Goal: Transaction & Acquisition: Download file/media

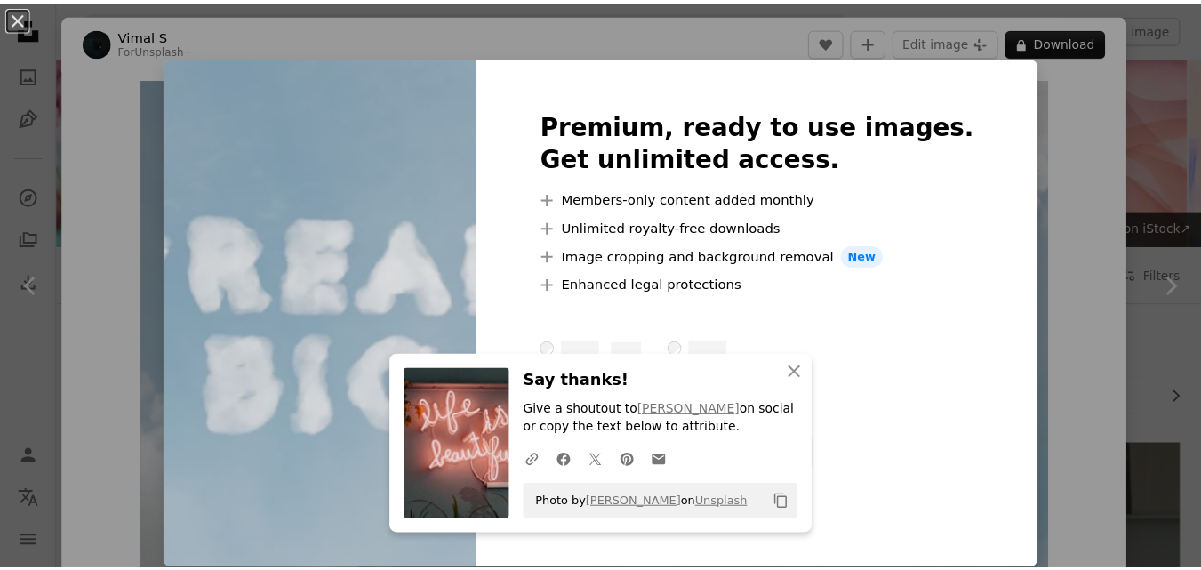
scroll to position [1186, 0]
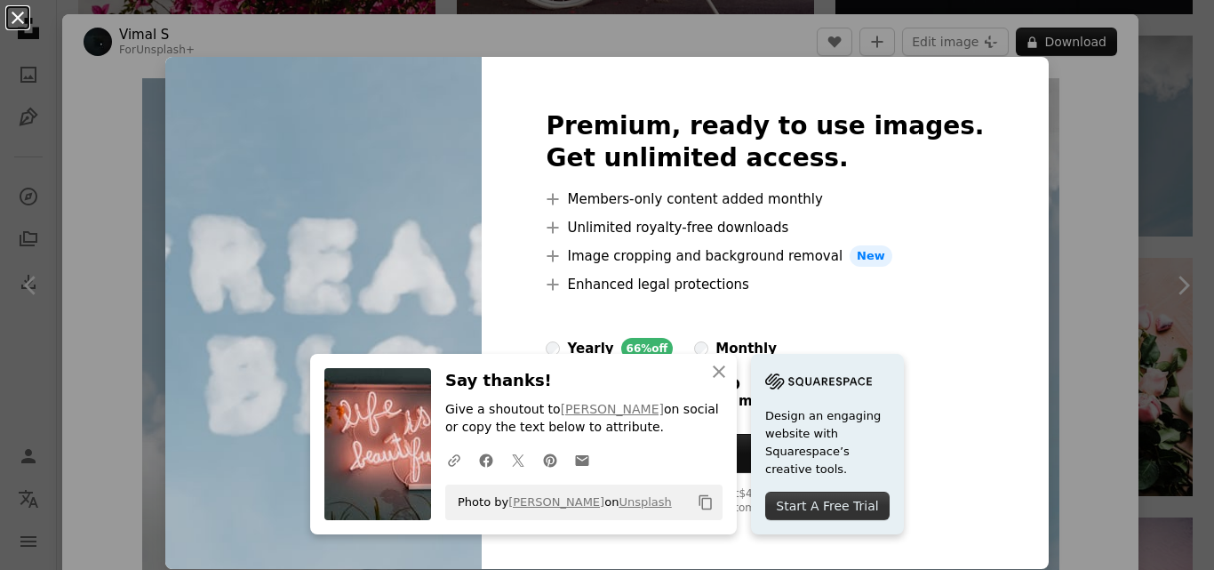
click at [13, 12] on button "An X shape" at bounding box center [17, 17] width 21 height 21
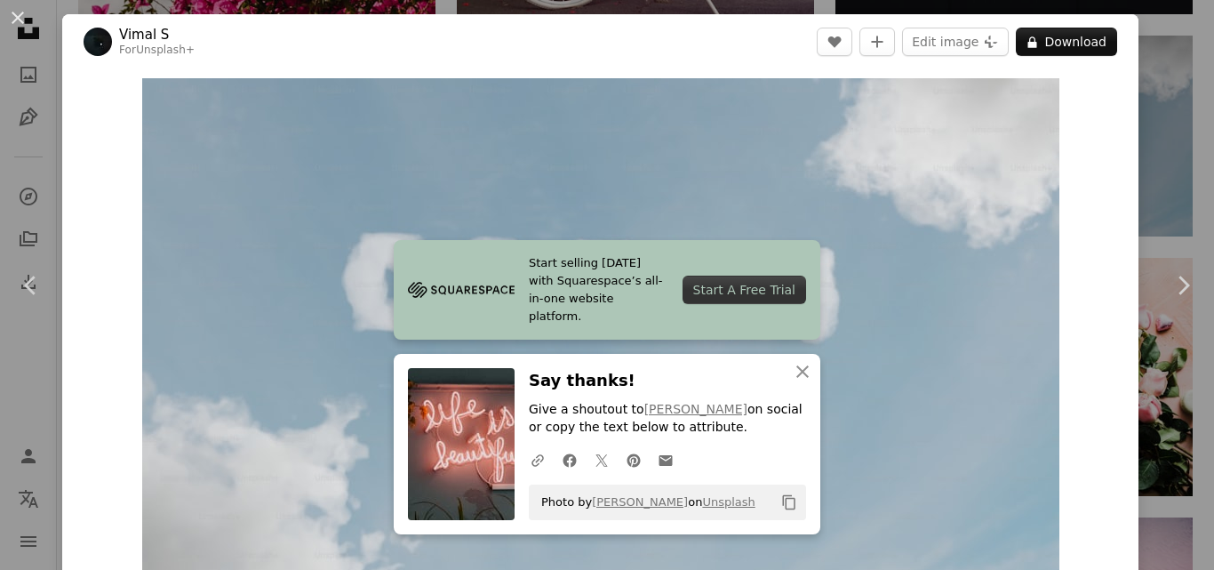
click at [13, 12] on button "An X shape" at bounding box center [17, 17] width 21 height 21
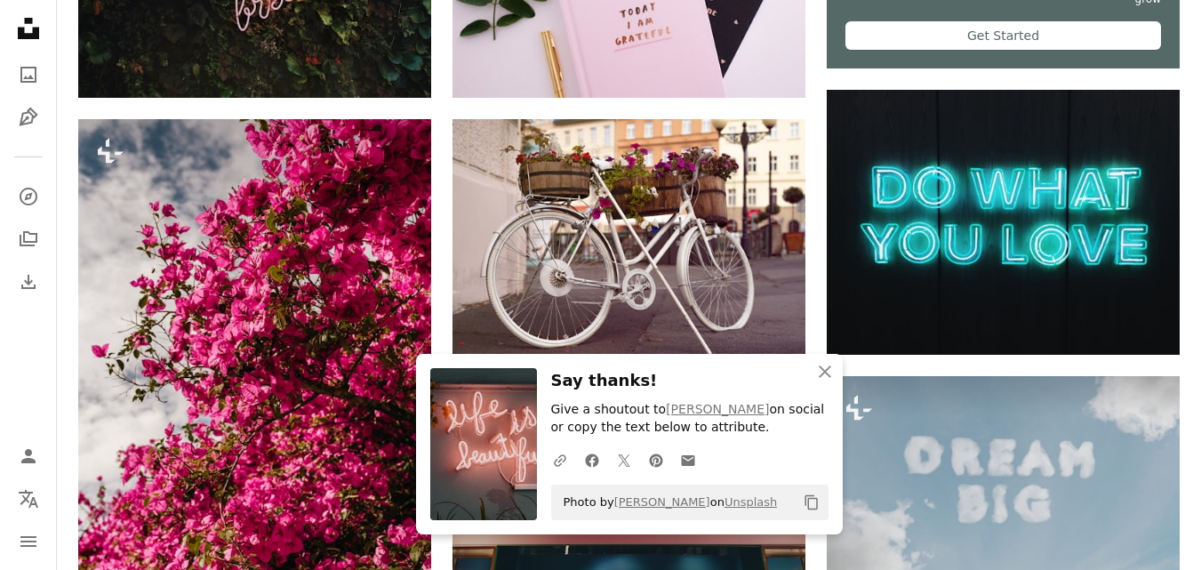
scroll to position [836, 0]
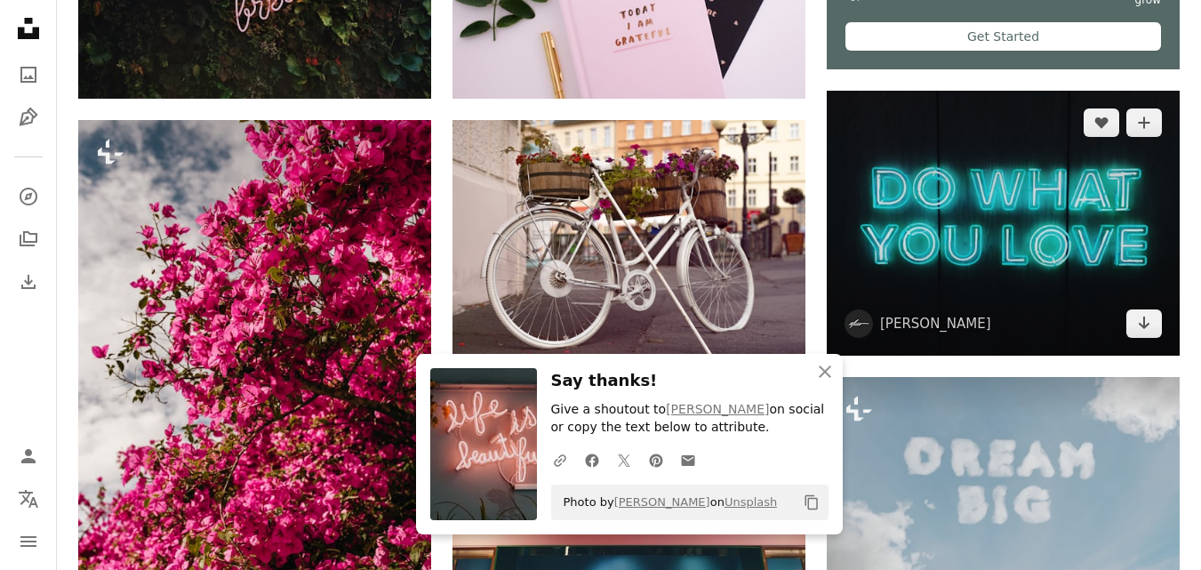
click at [995, 161] on img at bounding box center [1003, 224] width 353 height 266
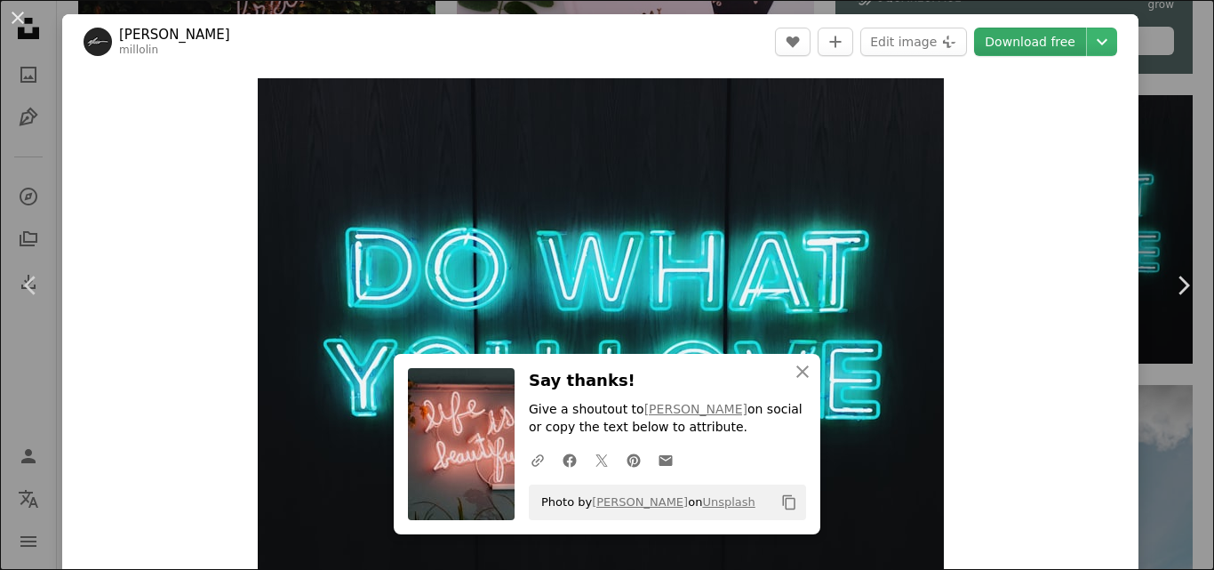
click at [993, 34] on link "Download free" at bounding box center [1030, 42] width 112 height 28
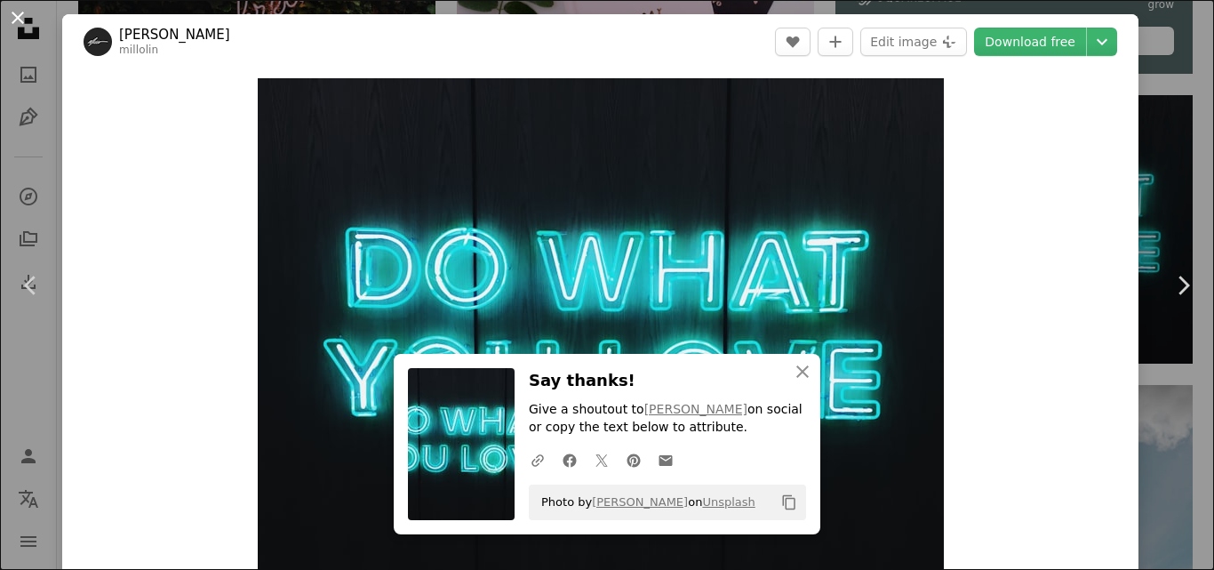
click at [12, 20] on button "An X shape" at bounding box center [17, 17] width 21 height 21
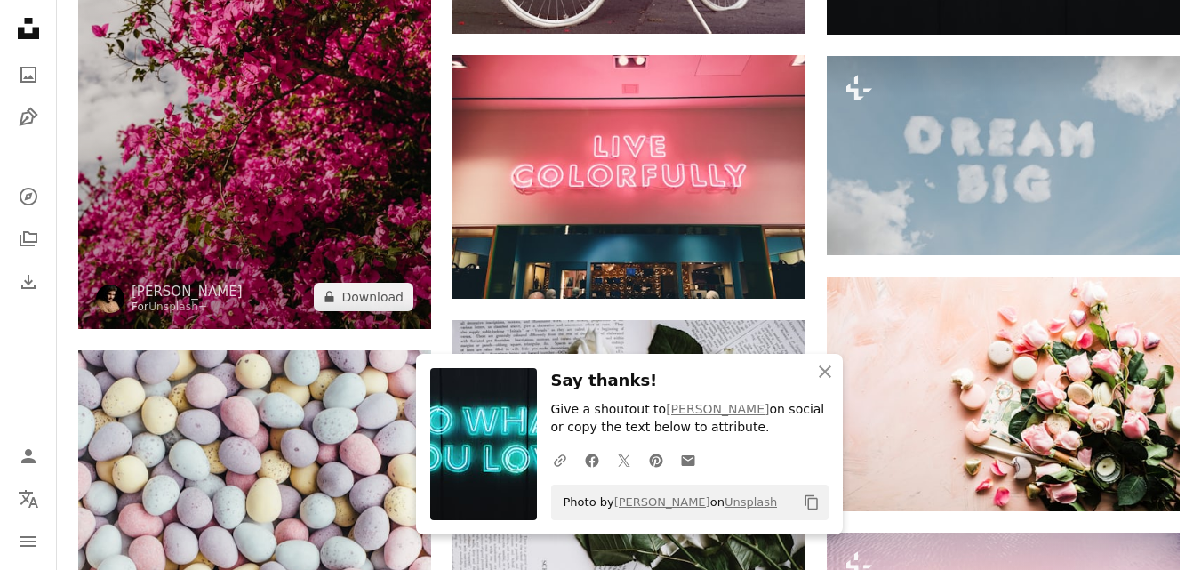
scroll to position [1162, 0]
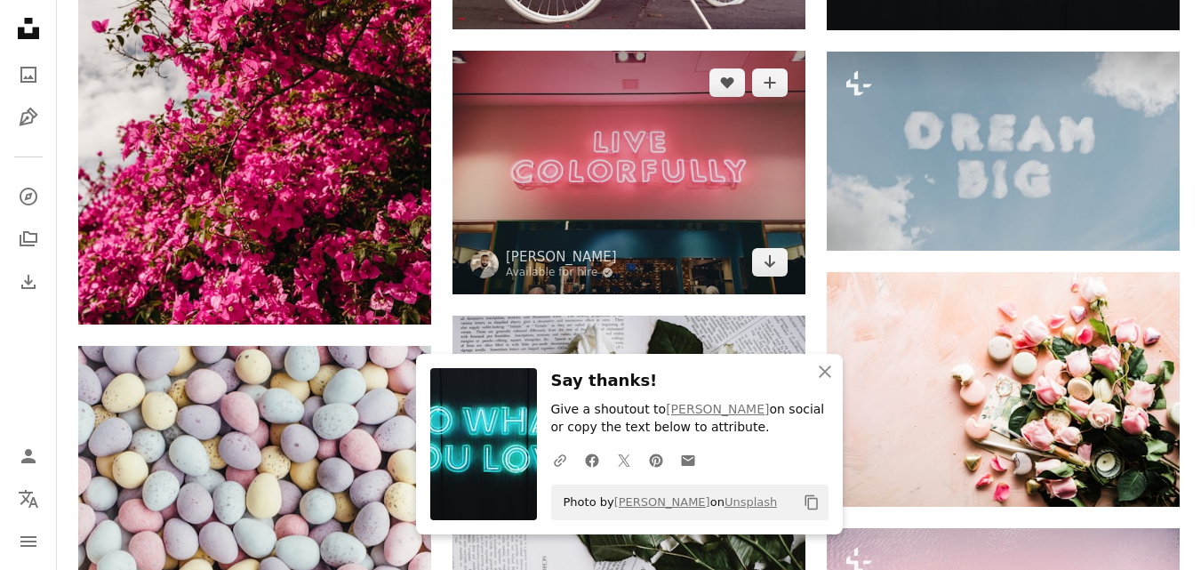
click at [620, 173] on img at bounding box center [628, 172] width 353 height 243
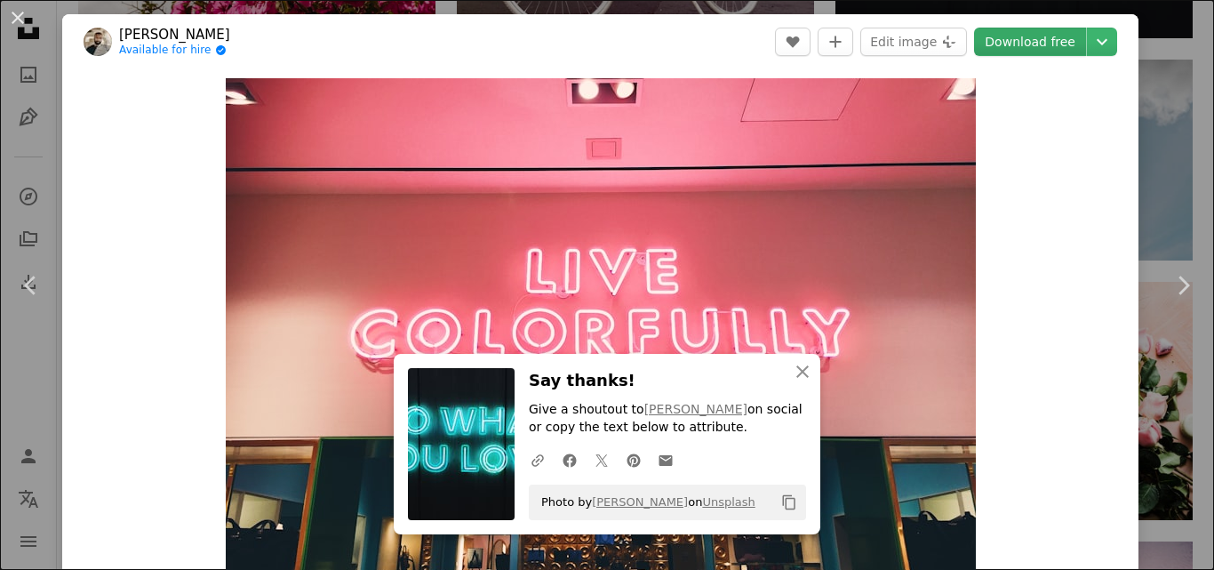
click at [1008, 55] on link "Download free" at bounding box center [1030, 42] width 112 height 28
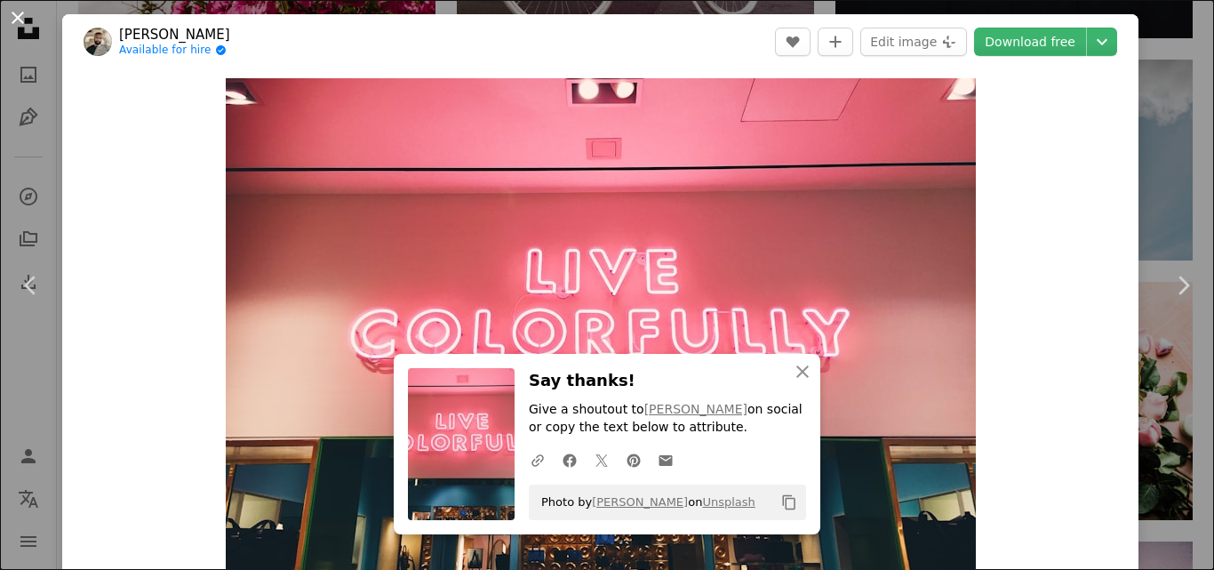
click at [20, 17] on button "An X shape" at bounding box center [17, 17] width 21 height 21
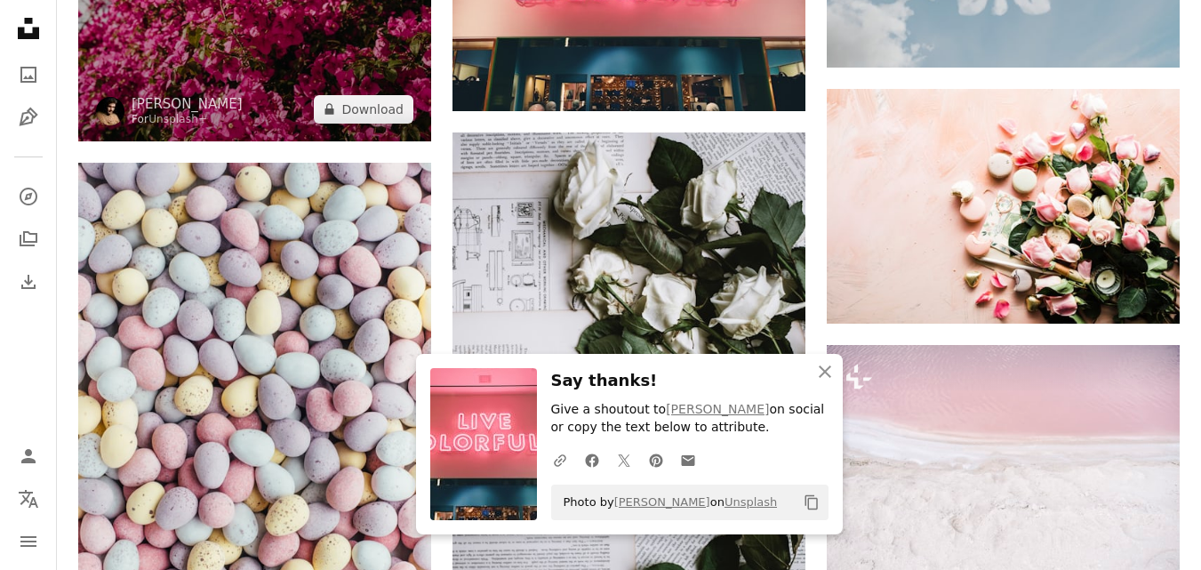
scroll to position [1346, 0]
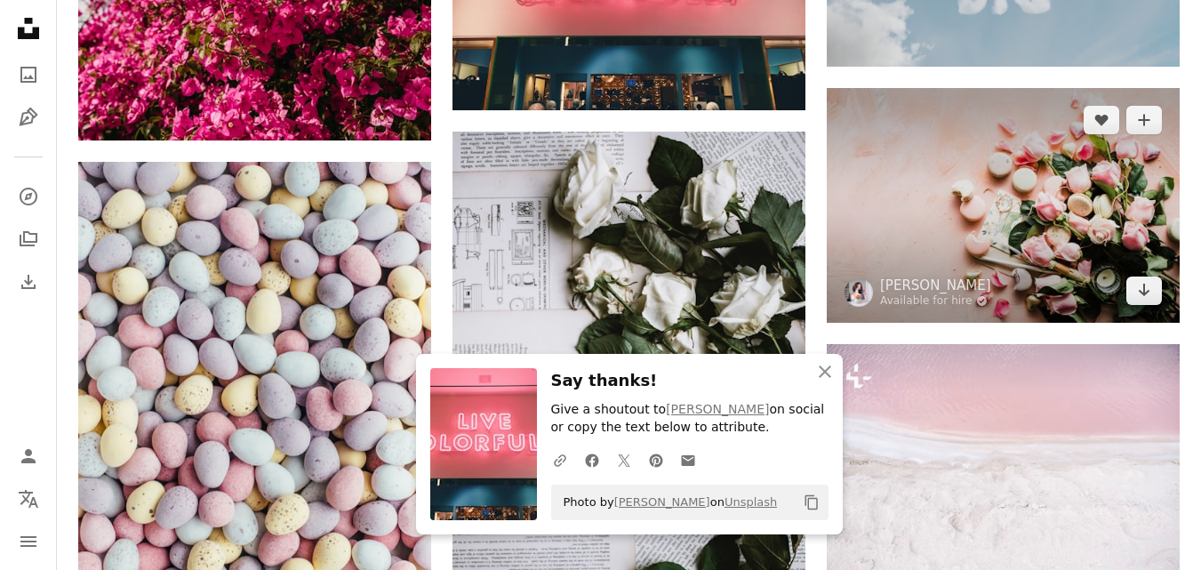
click at [1038, 219] on img at bounding box center [1003, 205] width 353 height 235
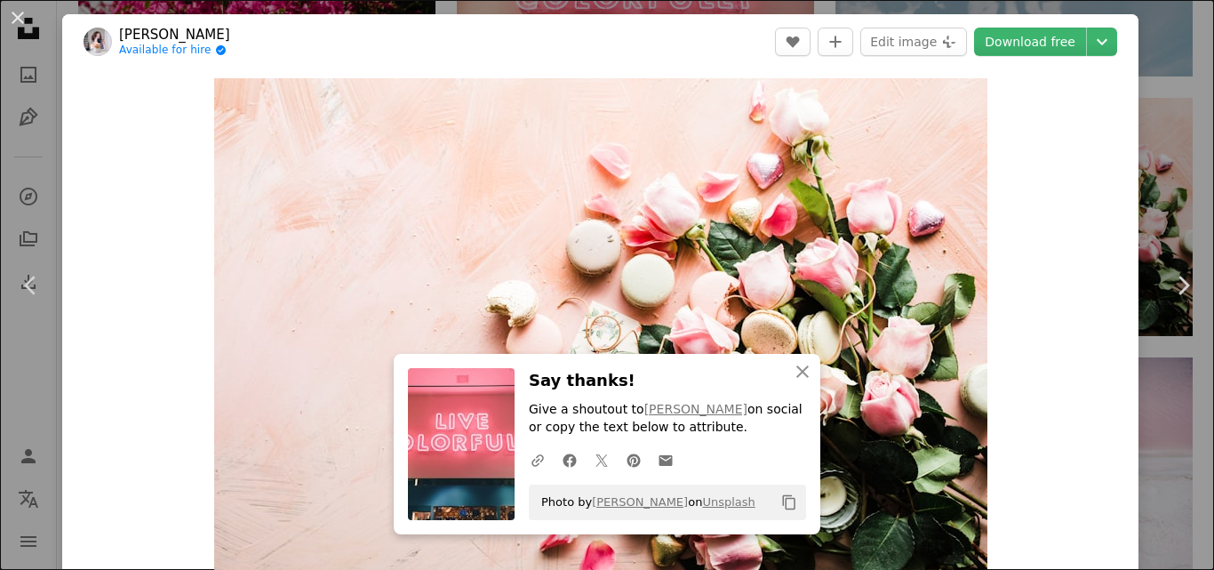
click at [998, 23] on header "[PERSON_NAME] Available for hire A checkmark inside of a circle A heart A plus …" at bounding box center [600, 41] width 1076 height 55
click at [998, 40] on link "Download free" at bounding box center [1030, 42] width 112 height 28
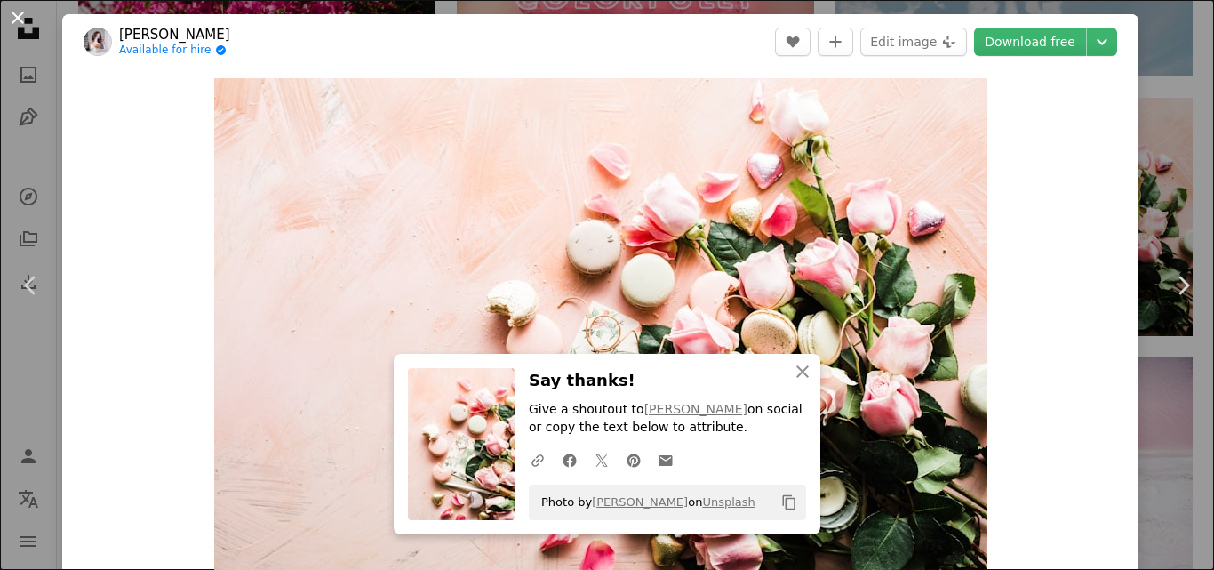
click at [23, 20] on button "An X shape" at bounding box center [17, 17] width 21 height 21
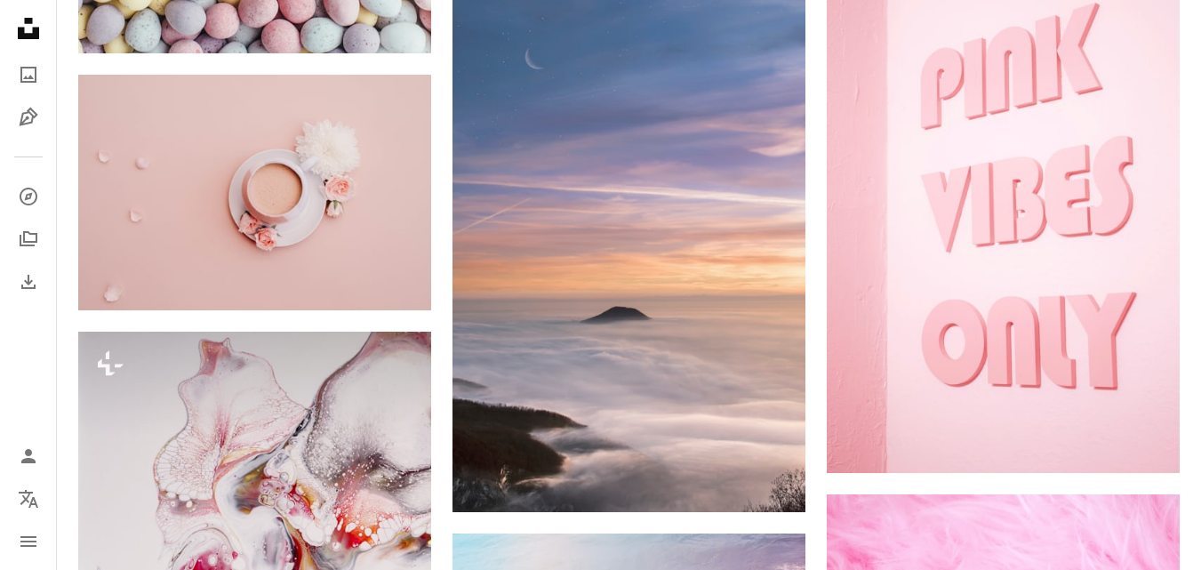
scroll to position [2002, 0]
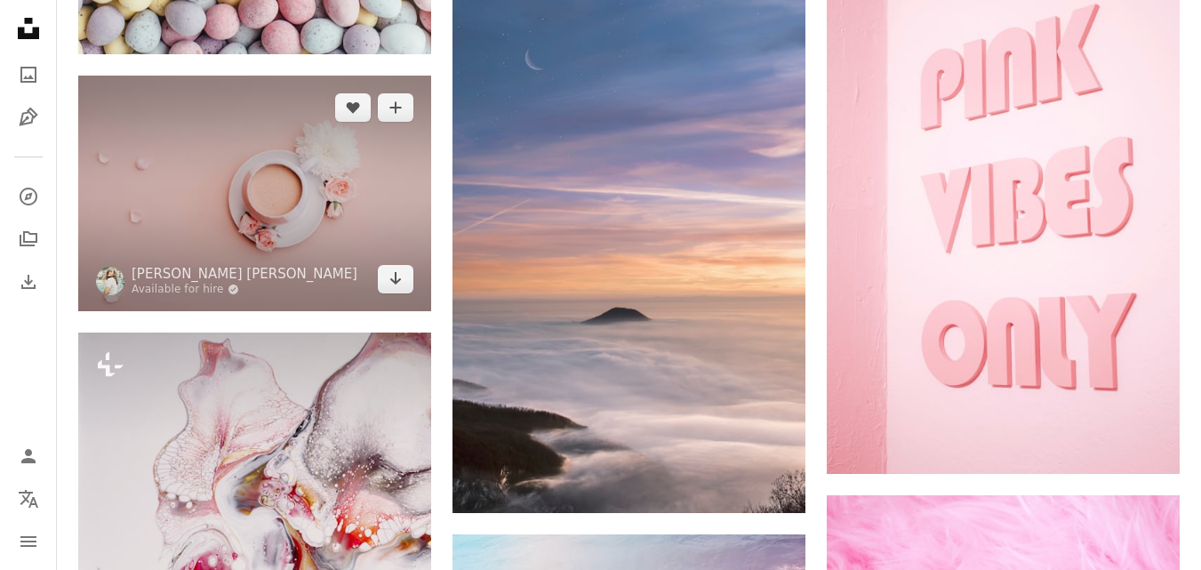
click at [292, 200] on img at bounding box center [254, 193] width 353 height 235
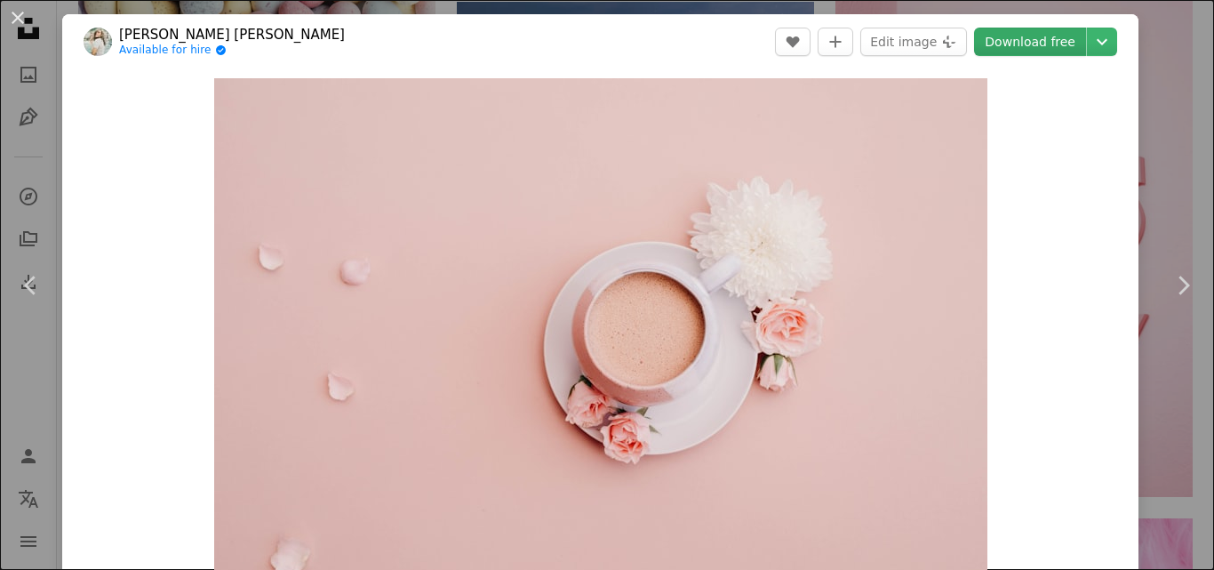
click at [1002, 53] on link "Download free" at bounding box center [1030, 42] width 112 height 28
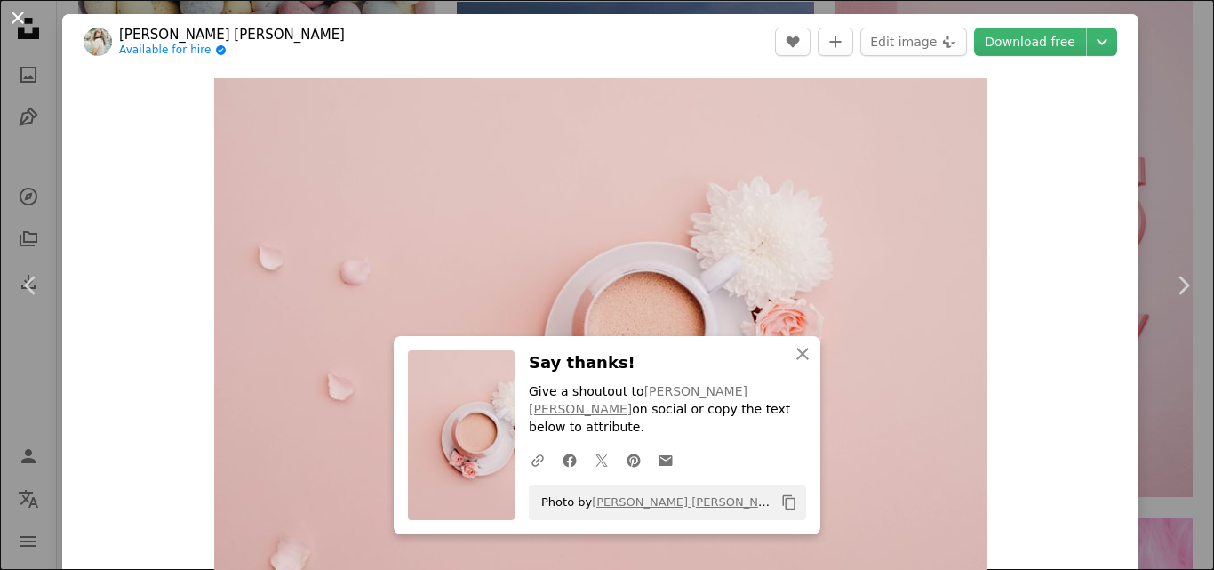
click at [21, 18] on button "An X shape" at bounding box center [17, 17] width 21 height 21
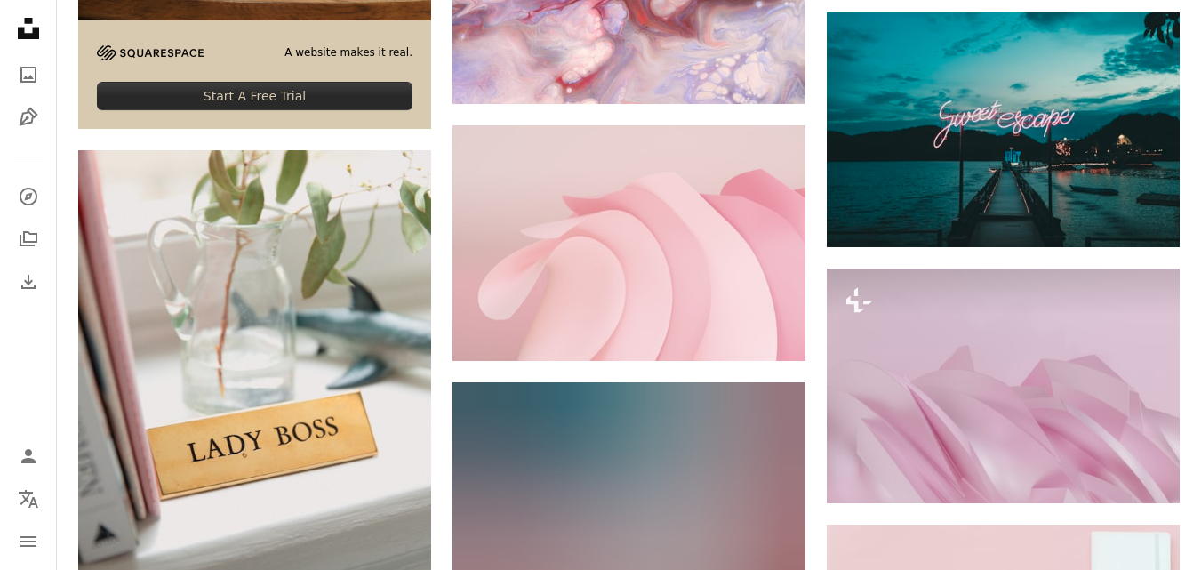
scroll to position [3481, 0]
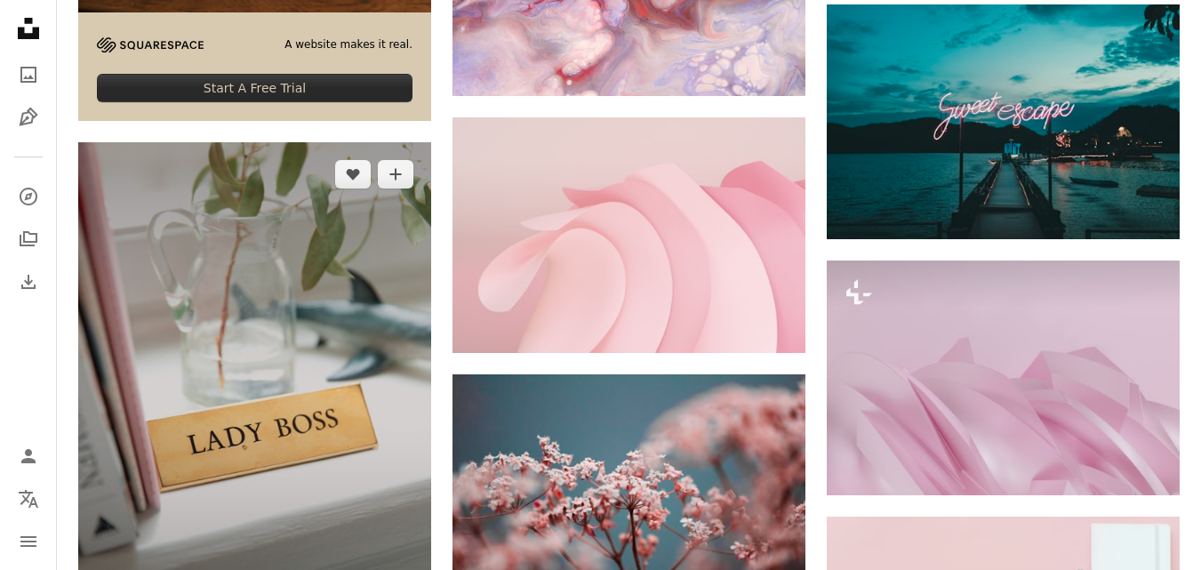
click at [195, 271] on img at bounding box center [254, 407] width 353 height 530
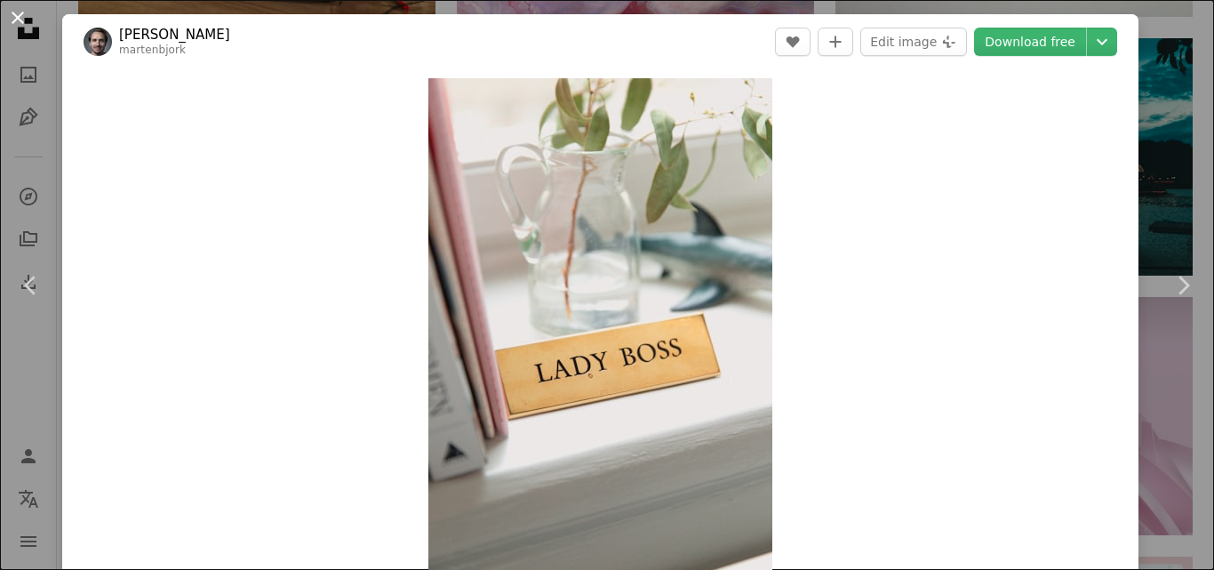
click at [17, 28] on button "An X shape" at bounding box center [17, 17] width 21 height 21
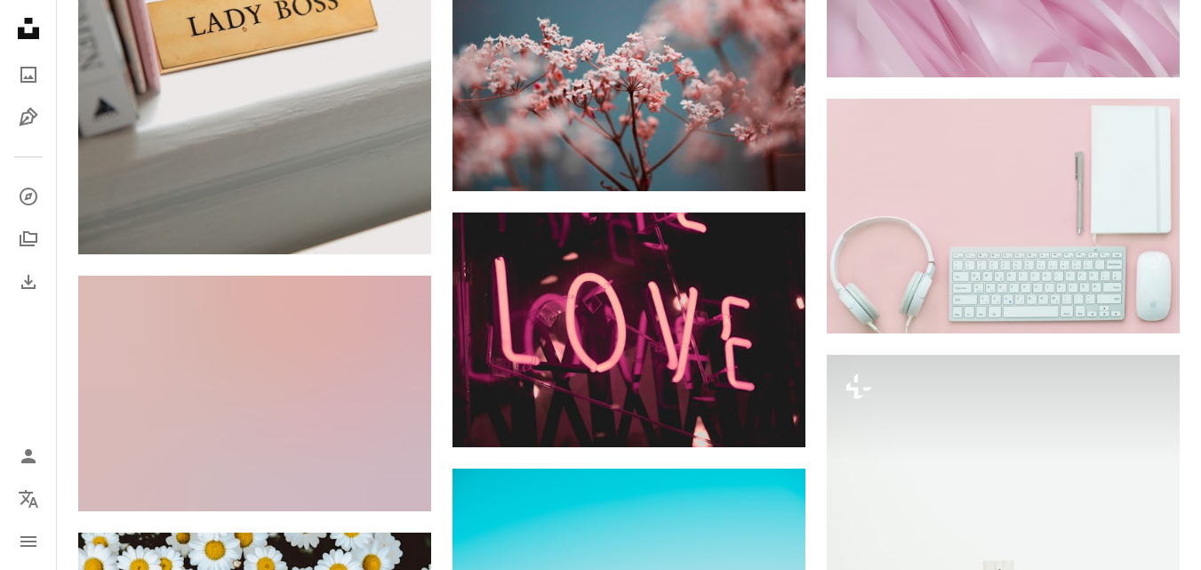
scroll to position [3942, 0]
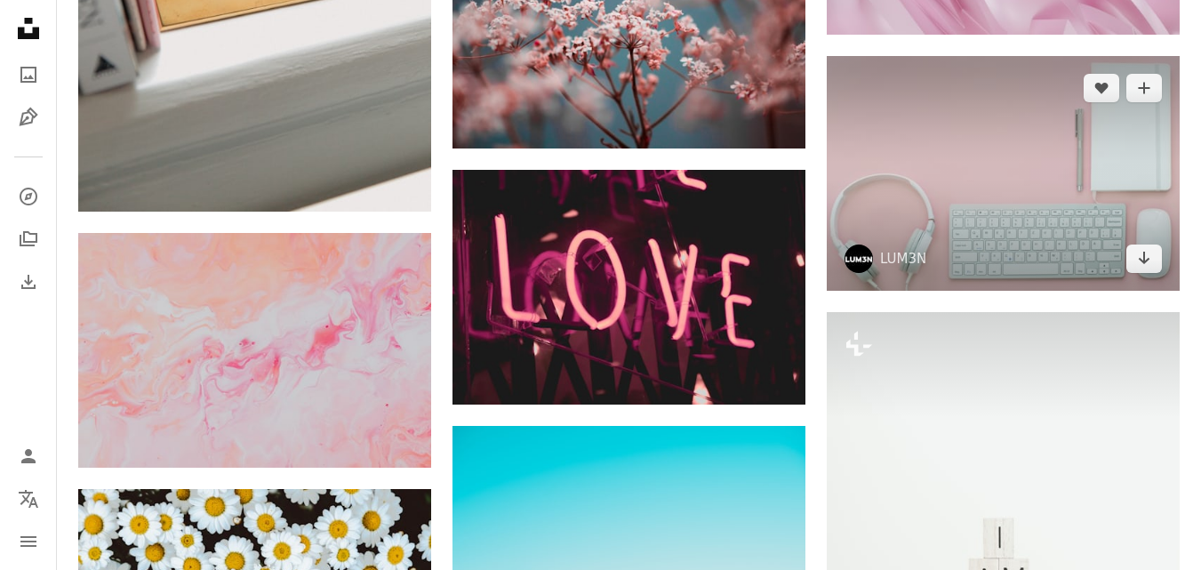
click at [951, 148] on img at bounding box center [1003, 173] width 353 height 235
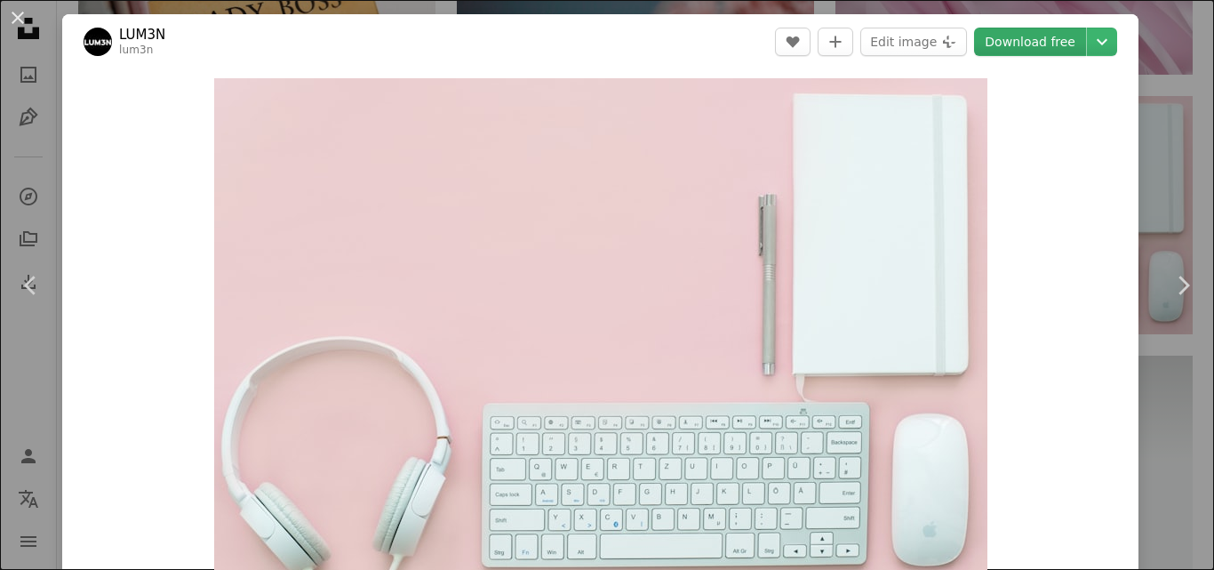
click at [1030, 30] on link "Download free" at bounding box center [1030, 42] width 112 height 28
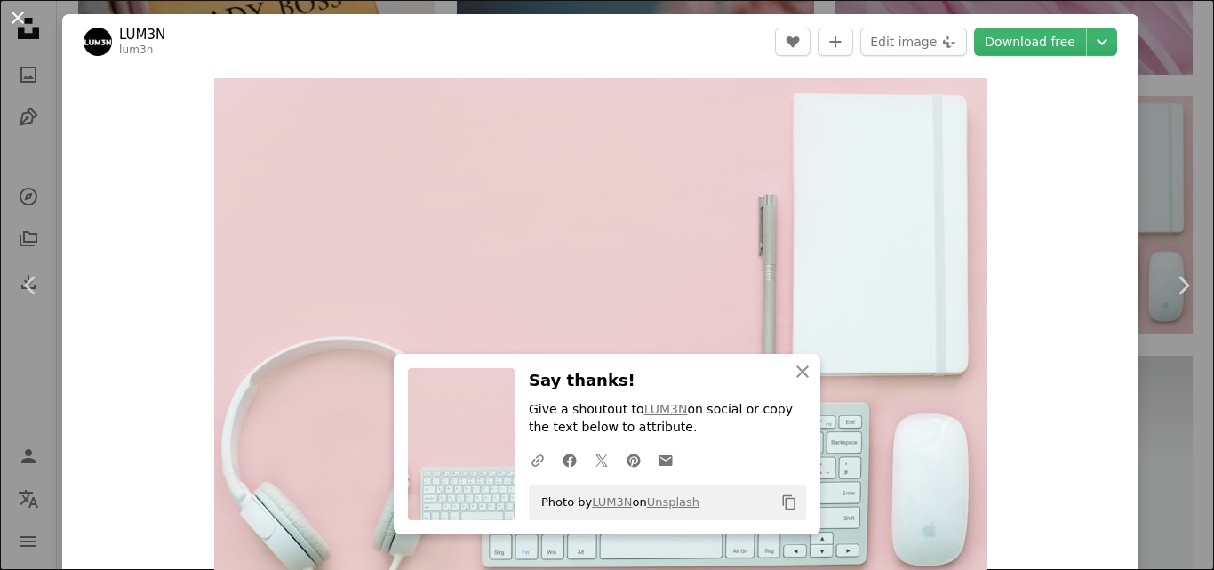
click at [28, 13] on button "An X shape" at bounding box center [17, 17] width 21 height 21
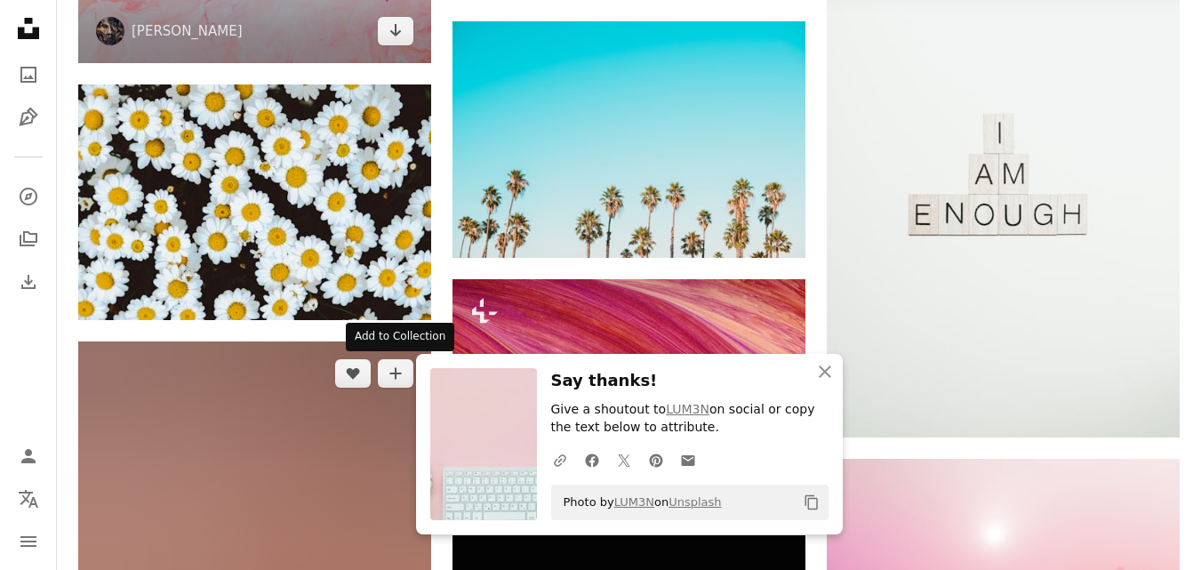
scroll to position [4345, 0]
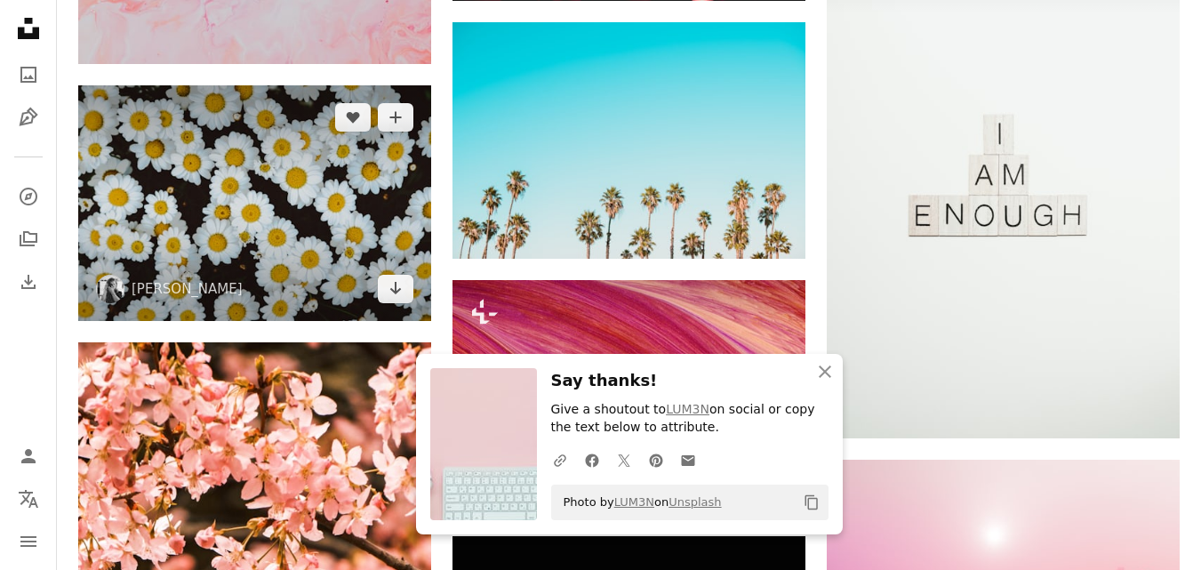
click at [271, 181] on img at bounding box center [254, 202] width 353 height 235
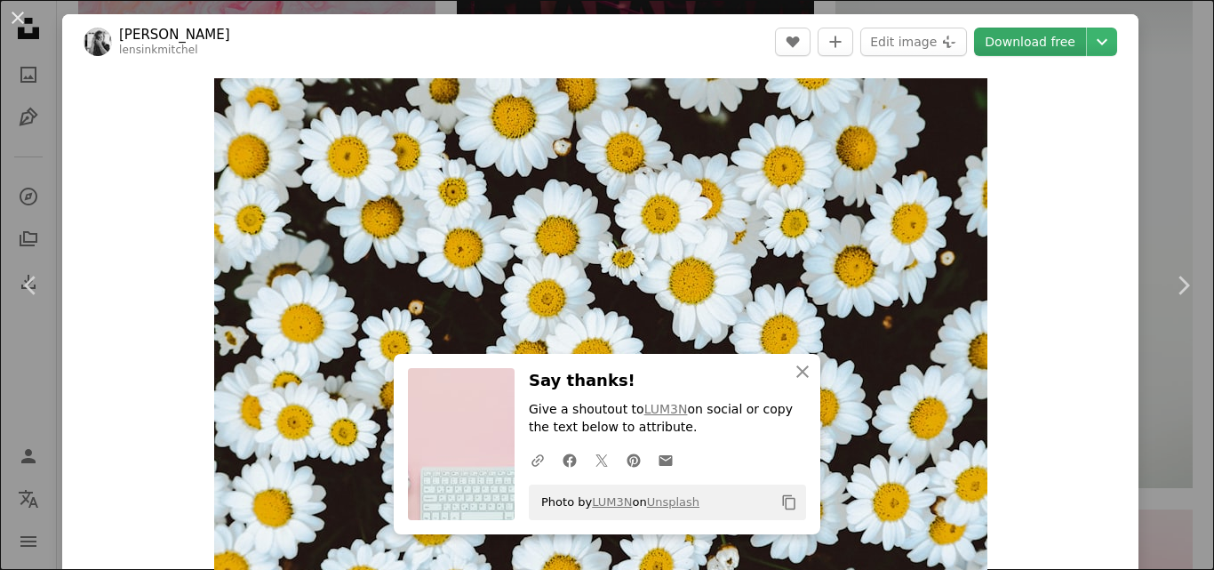
click at [1011, 36] on link "Download free" at bounding box center [1030, 42] width 112 height 28
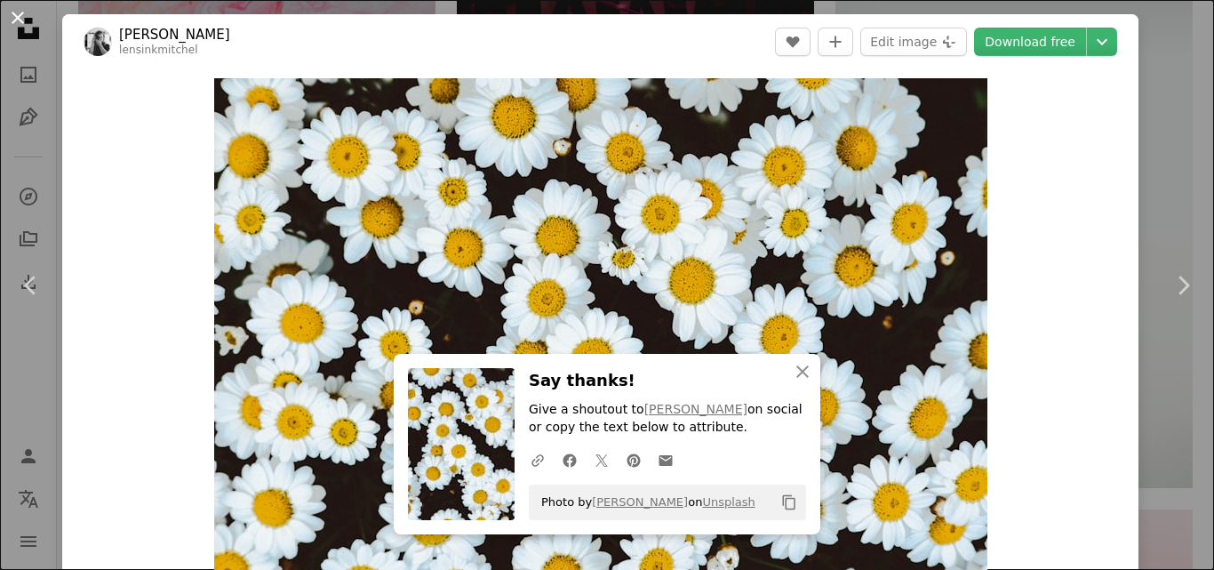
click at [16, 22] on button "An X shape" at bounding box center [17, 17] width 21 height 21
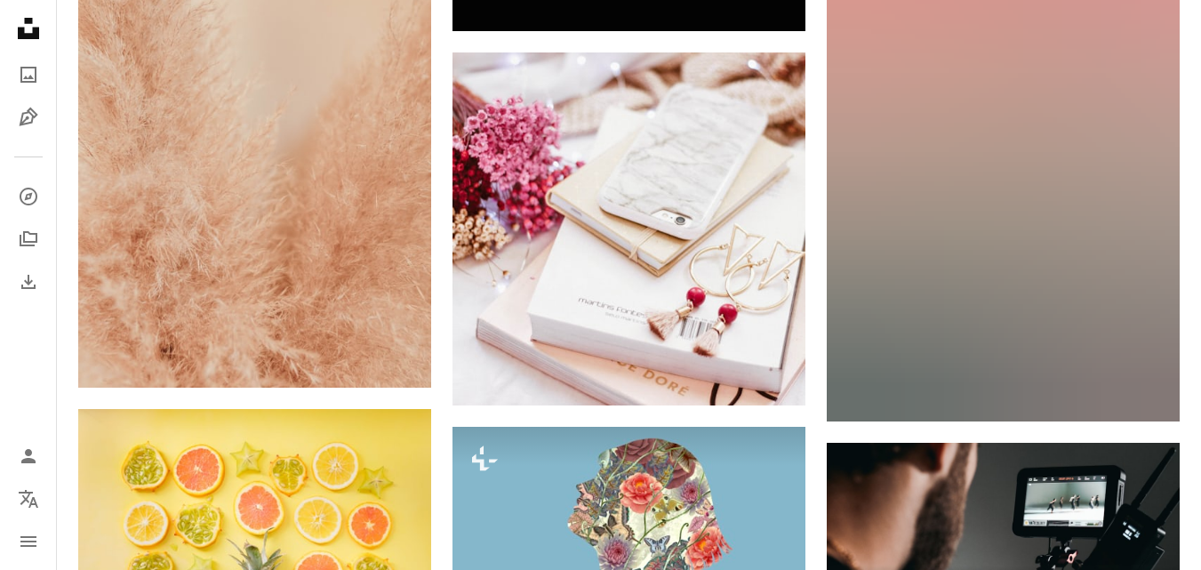
scroll to position [5478, 0]
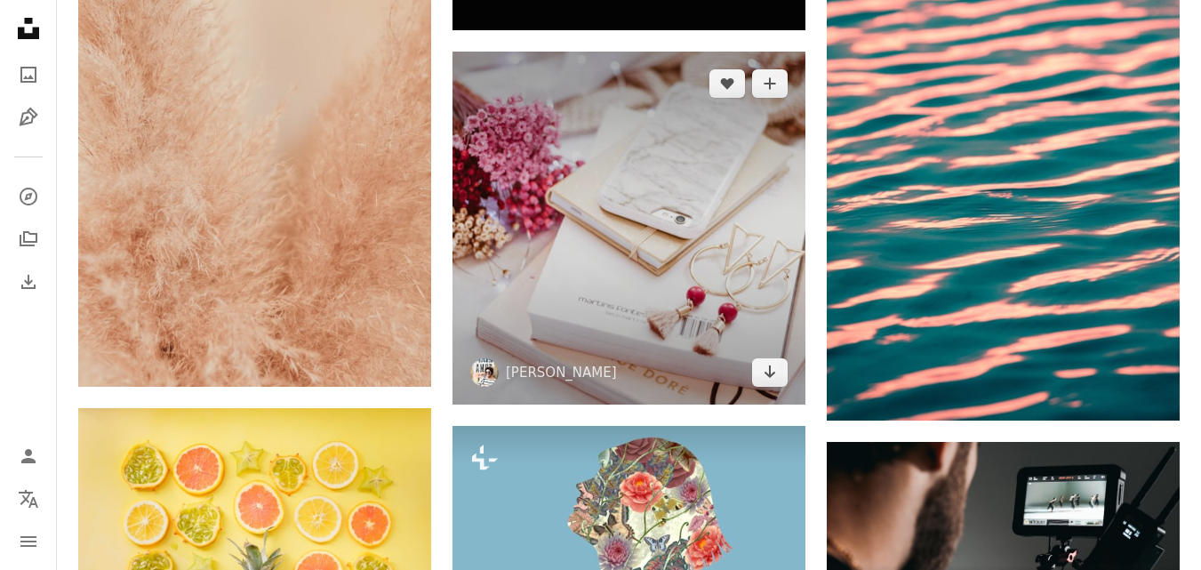
click at [594, 229] on img at bounding box center [628, 228] width 353 height 353
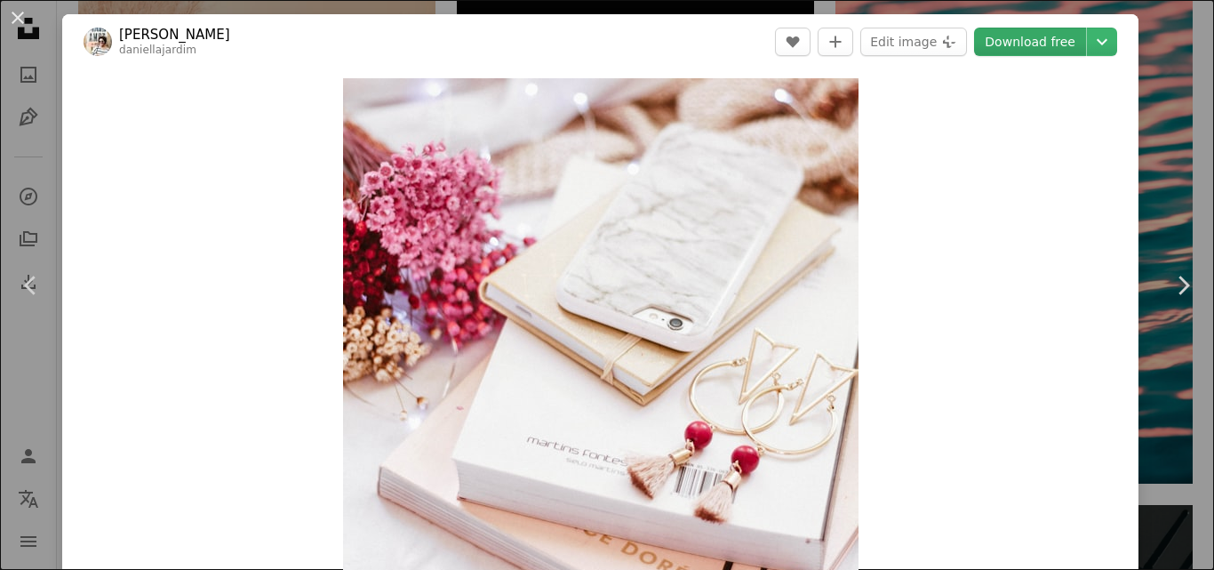
click at [999, 40] on link "Download free" at bounding box center [1030, 42] width 112 height 28
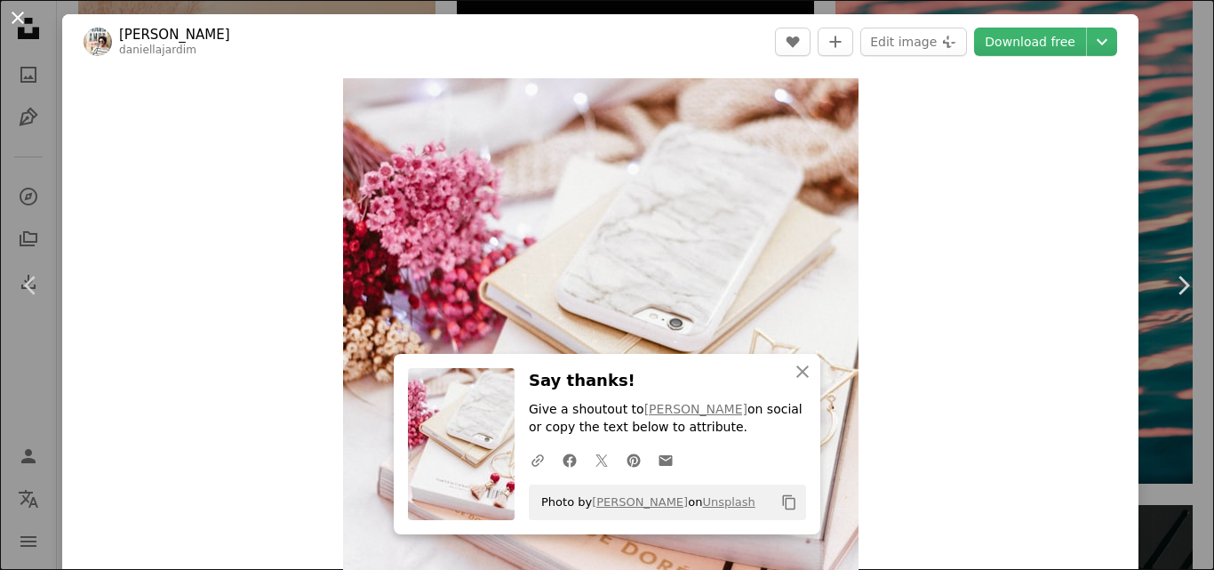
click at [16, 23] on button "An X shape" at bounding box center [17, 17] width 21 height 21
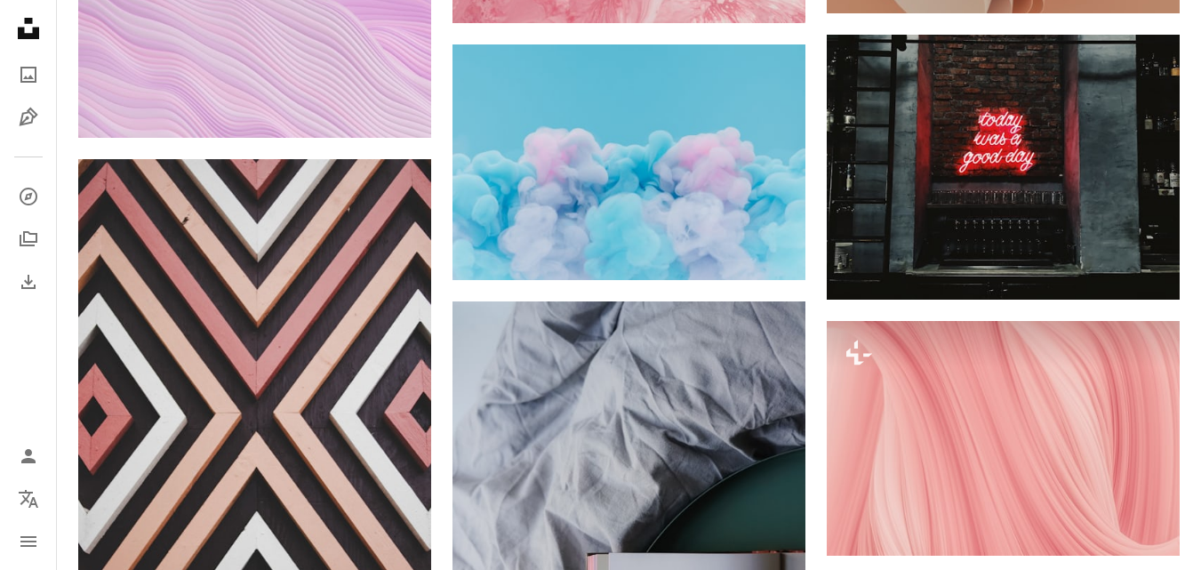
scroll to position [6883, 0]
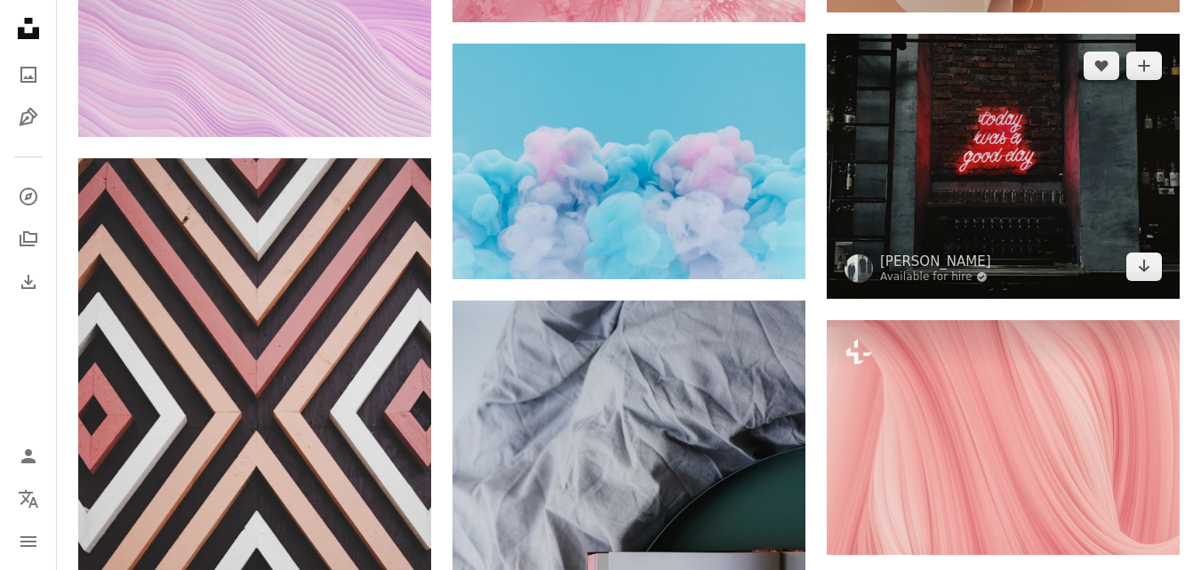
click at [957, 175] on img at bounding box center [1003, 166] width 353 height 265
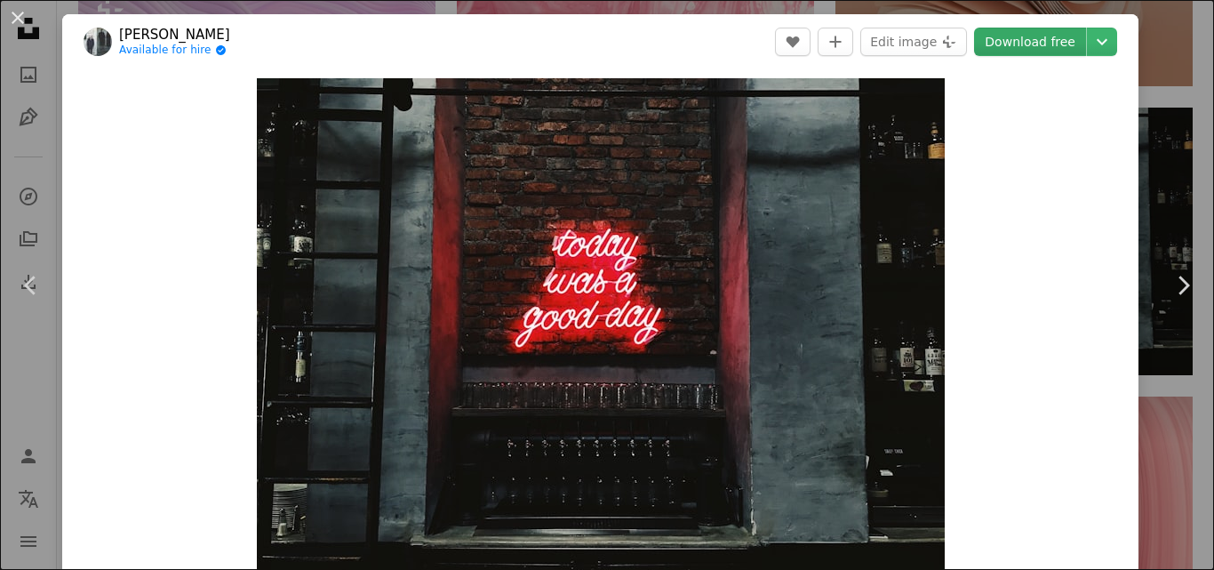
click at [984, 41] on link "Download free" at bounding box center [1030, 42] width 112 height 28
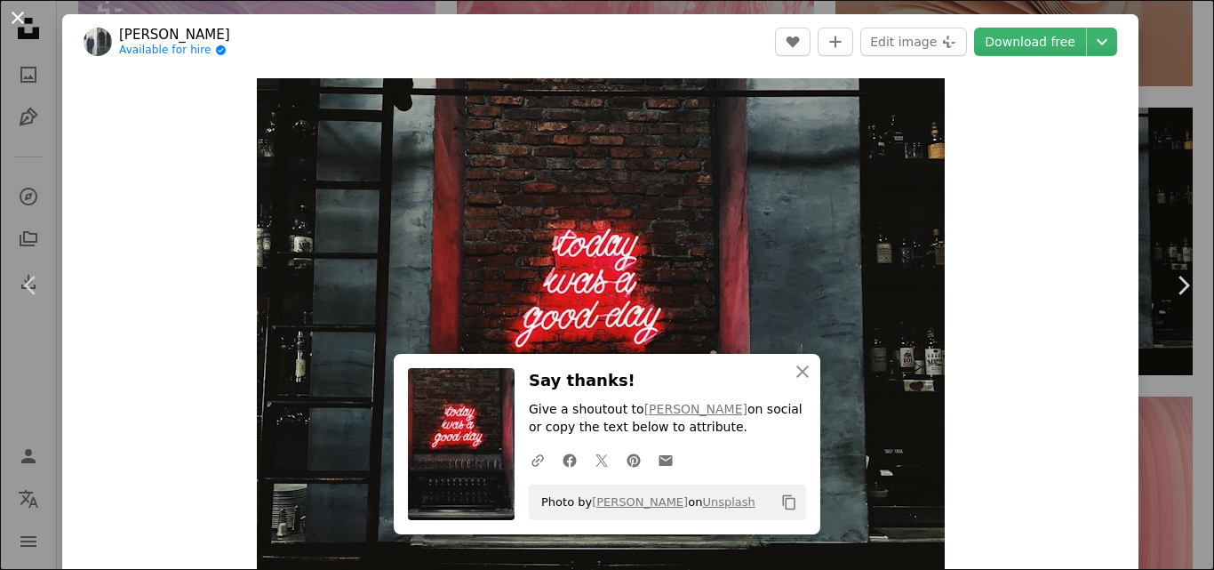
click at [12, 21] on button "An X shape" at bounding box center [17, 17] width 21 height 21
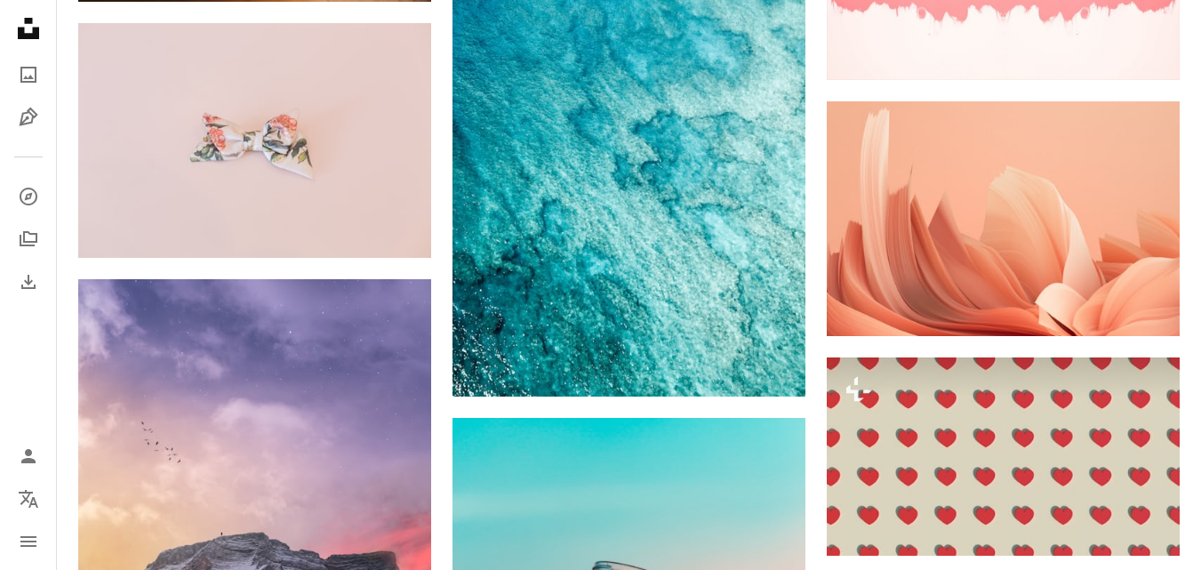
scroll to position [8918, 0]
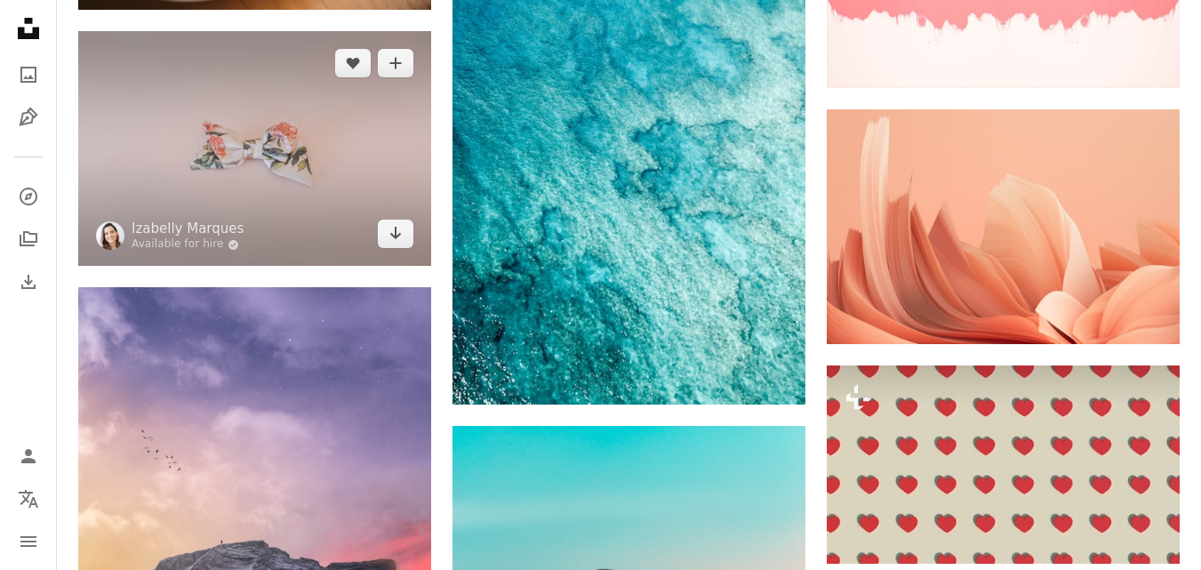
click at [267, 108] on img at bounding box center [254, 148] width 353 height 235
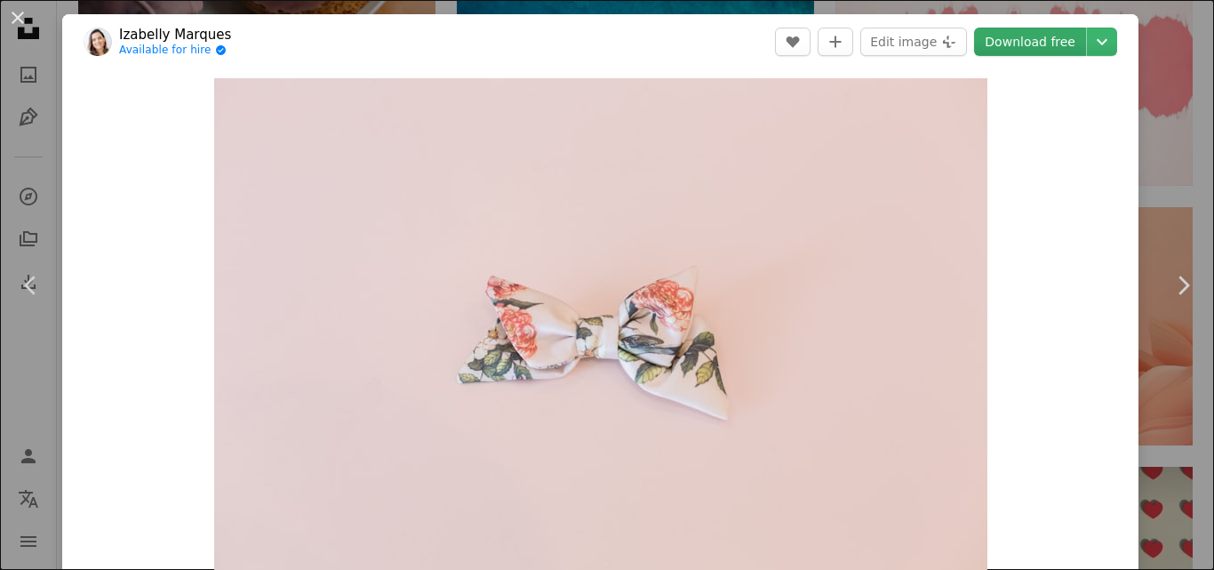
click at [1024, 44] on link "Download free" at bounding box center [1030, 42] width 112 height 28
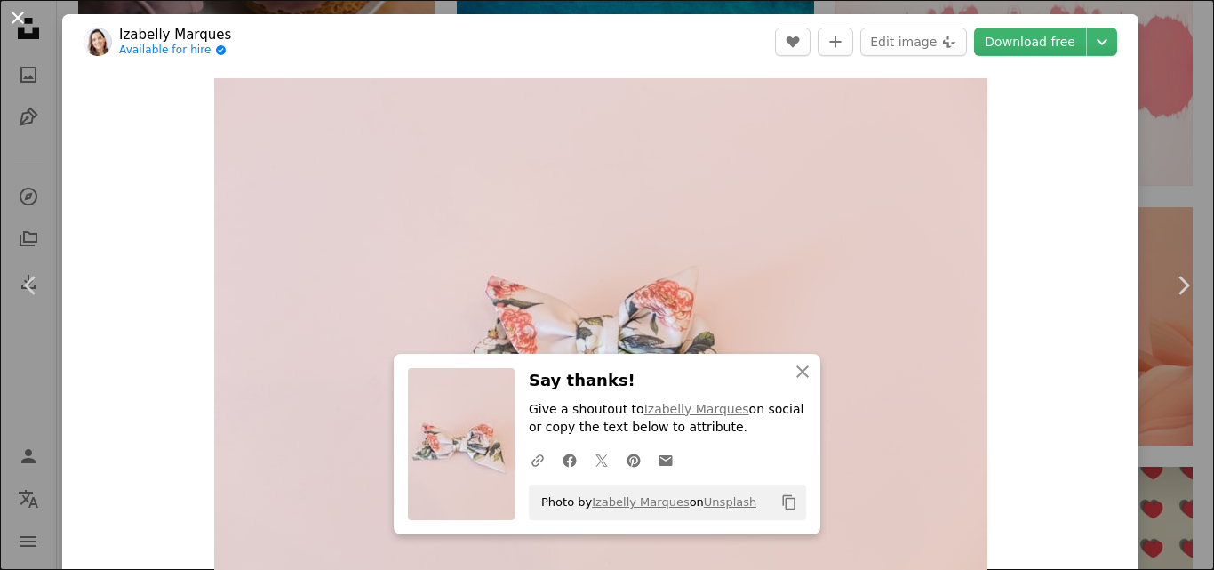
click at [12, 22] on button "An X shape" at bounding box center [17, 17] width 21 height 21
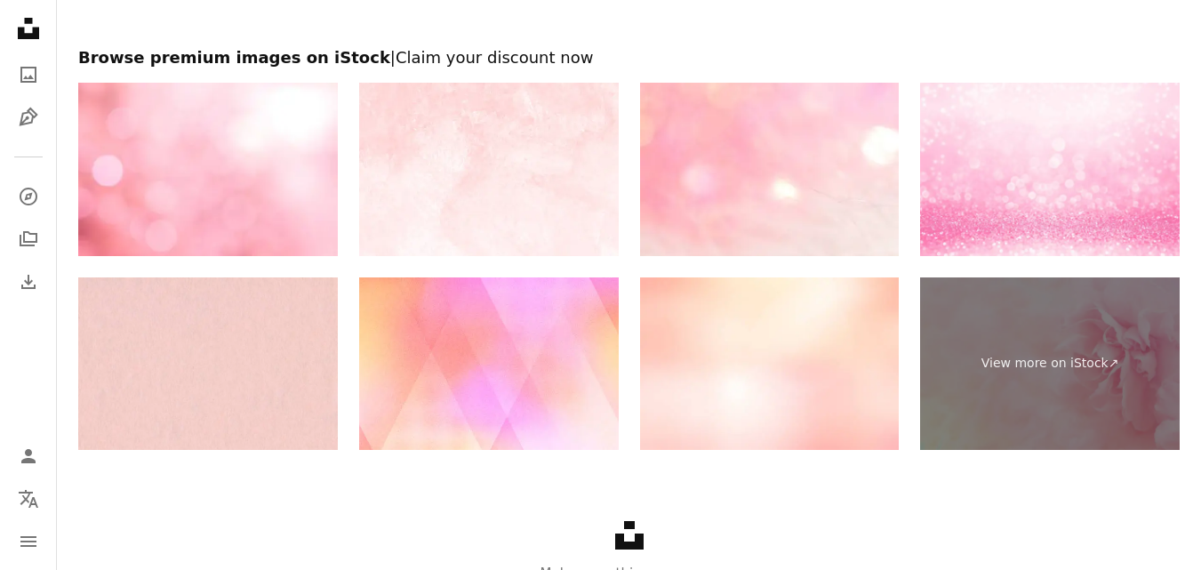
scroll to position [10728, 0]
